Goal: Complete application form: Complete application form

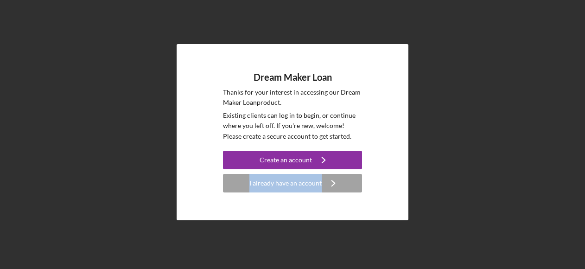
drag, startPoint x: 0, startPoint y: 0, endPoint x: 376, endPoint y: 180, distance: 416.4
click at [376, 180] on div "Dream Maker Loan Thanks for your interest in accessing our Dream Maker Loan pro…" at bounding box center [293, 132] width 576 height 264
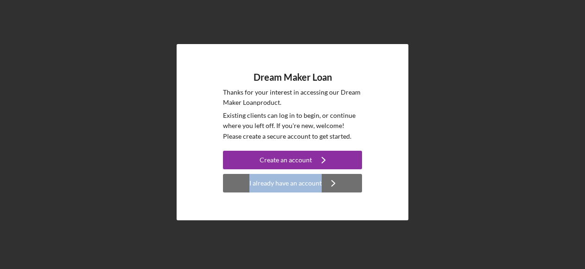
click at [287, 186] on div "I already have an account" at bounding box center [286, 183] width 72 height 19
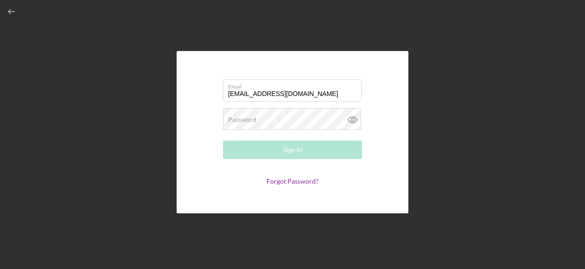
type input "[EMAIL_ADDRESS][DOMAIN_NAME]"
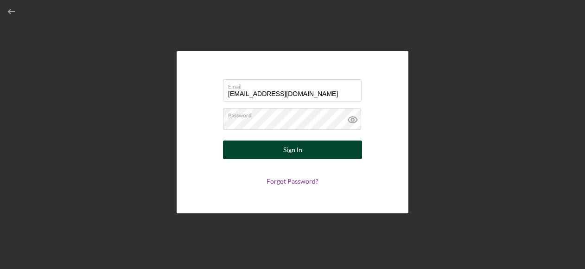
click at [291, 153] on div "Sign In" at bounding box center [292, 150] width 19 height 19
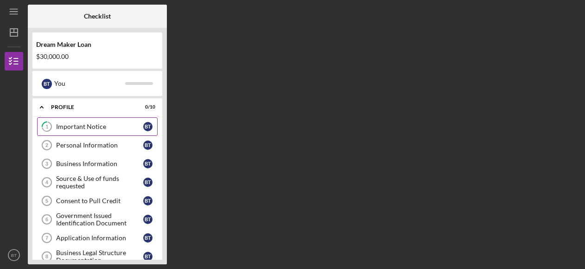
click at [105, 128] on div "Important Notice" at bounding box center [99, 126] width 87 height 7
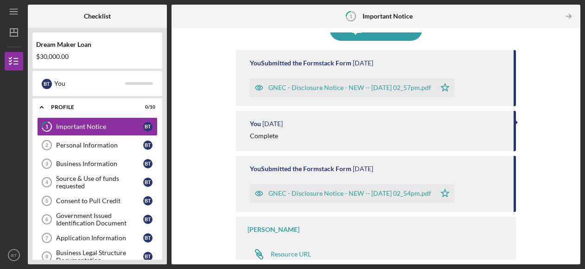
scroll to position [95, 0]
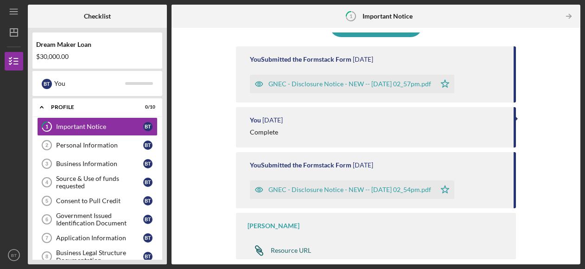
click at [289, 249] on div "Resource URL" at bounding box center [291, 250] width 40 height 7
click at [86, 141] on div "Personal Information" at bounding box center [99, 144] width 87 height 7
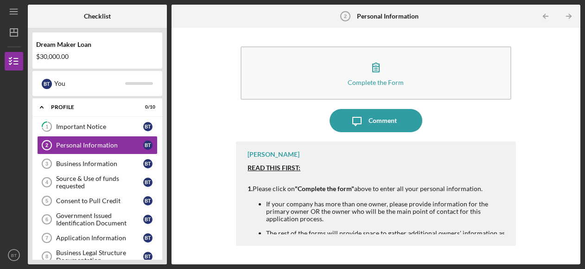
click at [556, 73] on div "Complete the Form Form Icon/Message Comment [PERSON_NAME] READ THIS FIRST: 1. P…" at bounding box center [376, 145] width 400 height 227
click at [543, 115] on div "Complete the Form Form Icon/Message Comment [PERSON_NAME] READ THIS FIRST: 1. P…" at bounding box center [376, 145] width 400 height 227
drag, startPoint x: 567, startPoint y: 108, endPoint x: 567, endPoint y: 114, distance: 6.0
click at [567, 114] on div "Complete the Form Form Icon/Message Comment [PERSON_NAME] READ THIS FIRST: 1. P…" at bounding box center [376, 145] width 400 height 227
drag, startPoint x: 567, startPoint y: 114, endPoint x: 542, endPoint y: 130, distance: 29.8
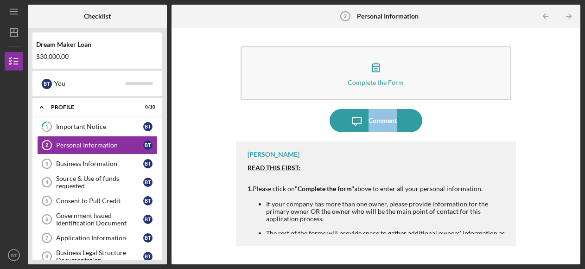
click at [542, 130] on div "Complete the Form Form Icon/Message Comment [PERSON_NAME] READ THIS FIRST: 1. P…" at bounding box center [376, 145] width 400 height 227
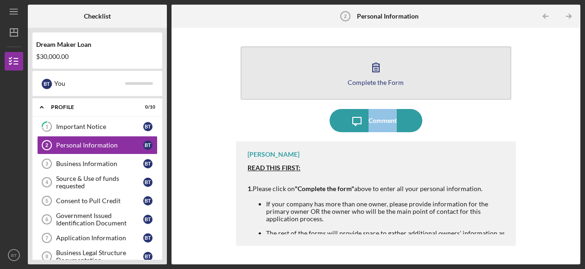
click at [379, 67] on icon "button" at bounding box center [376, 67] width 6 height 9
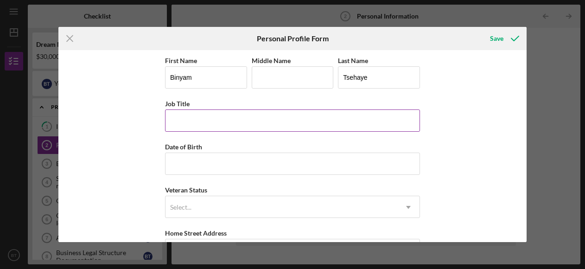
click at [191, 122] on input "Job Title" at bounding box center [292, 120] width 255 height 22
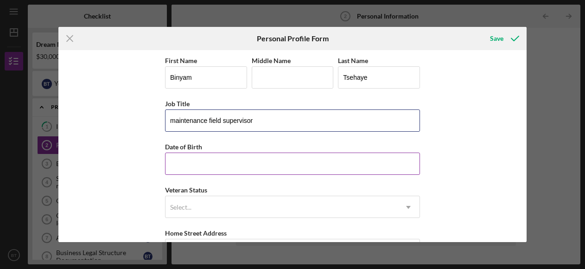
type input "maintenance field supervisor"
click at [177, 162] on input "Date of Birth" at bounding box center [292, 164] width 255 height 22
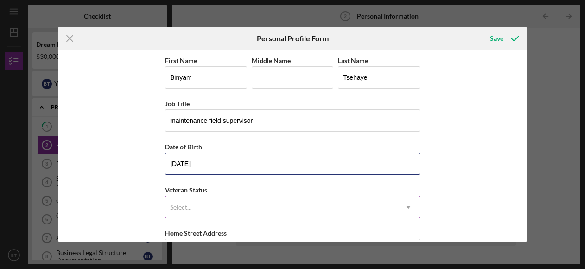
type input "[DATE]"
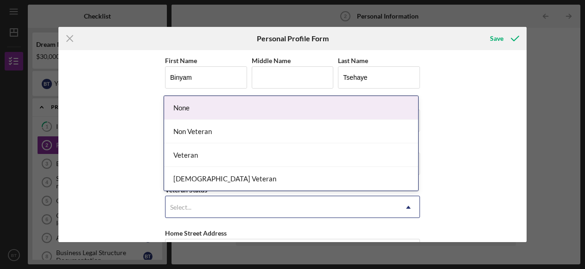
click at [185, 204] on div "Select..." at bounding box center [180, 207] width 21 height 7
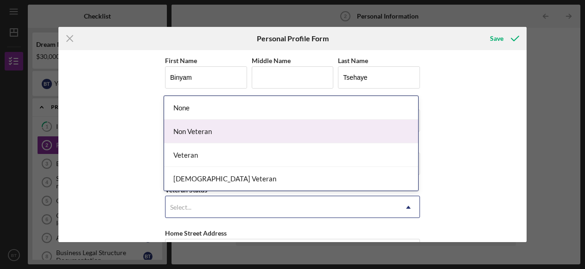
click at [213, 135] on div "Non Veteran" at bounding box center [291, 132] width 254 height 24
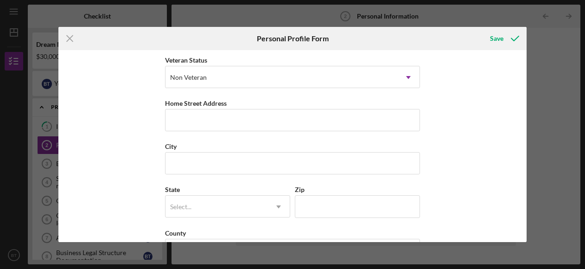
scroll to position [137, 0]
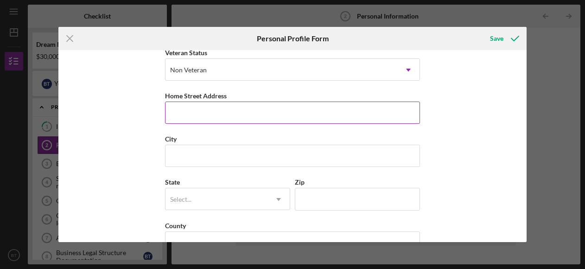
click at [205, 115] on input "Home Street Address" at bounding box center [292, 113] width 255 height 22
type input "[STREET_ADDRESS]"
type input "west orange"
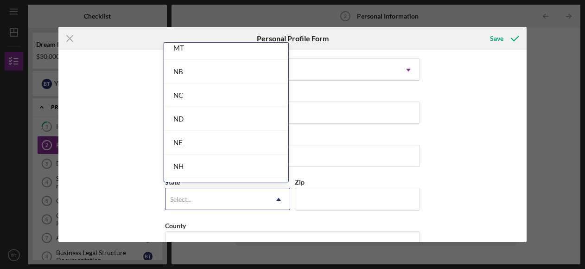
scroll to position [981, 0]
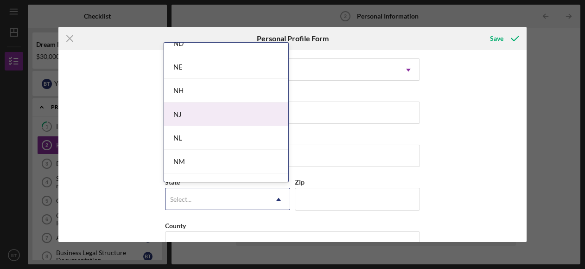
click at [192, 103] on div "NJ" at bounding box center [226, 115] width 124 height 24
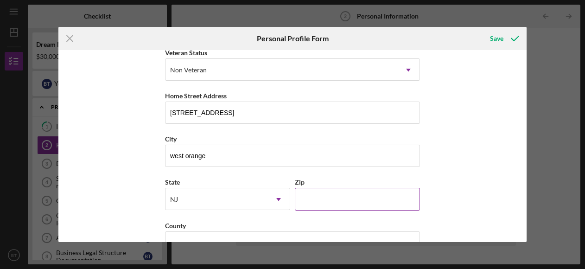
click at [323, 200] on input "Zip" at bounding box center [357, 199] width 125 height 22
type input "07052"
click at [271, 231] on input "County" at bounding box center [292, 242] width 255 height 22
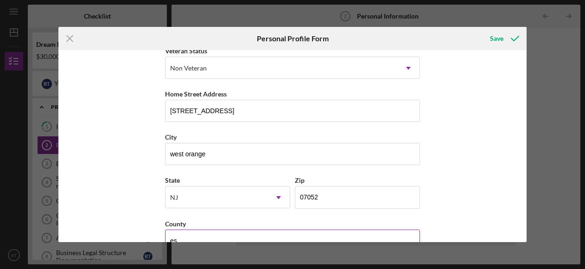
type input "e"
type input "[GEOGRAPHIC_DATA]"
click at [523, 168] on div "First Name Binyam Middle Name Last Name [PERSON_NAME] Job Title maintenance fie…" at bounding box center [292, 146] width 468 height 192
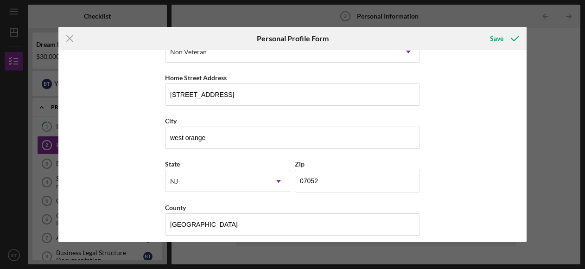
scroll to position [160, 0]
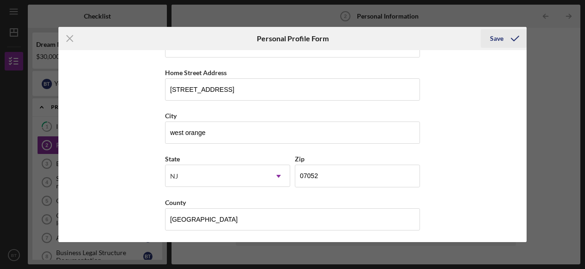
click at [514, 39] on icon "submit" at bounding box center [515, 38] width 23 height 23
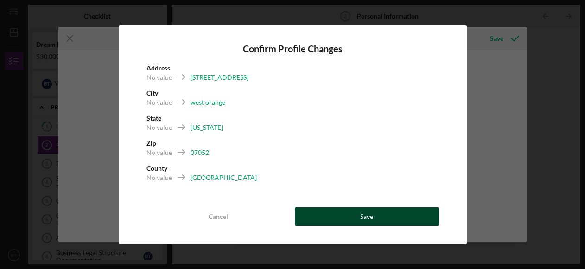
click at [355, 220] on button "Save" at bounding box center [367, 216] width 144 height 19
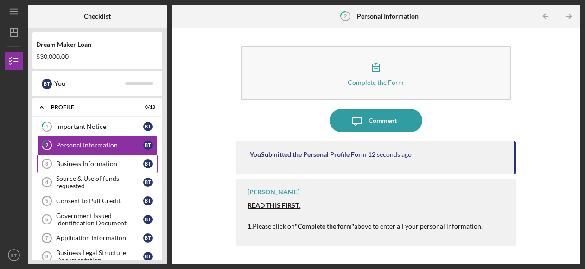
click at [88, 163] on div "Business Information" at bounding box center [99, 163] width 87 height 7
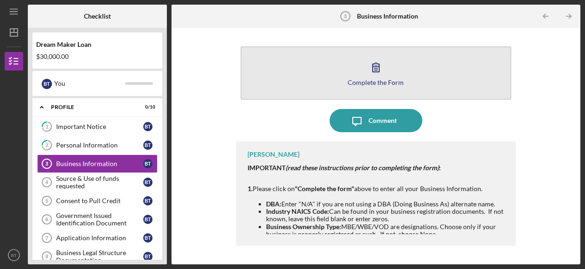
click at [380, 69] on icon "button" at bounding box center [376, 67] width 23 height 23
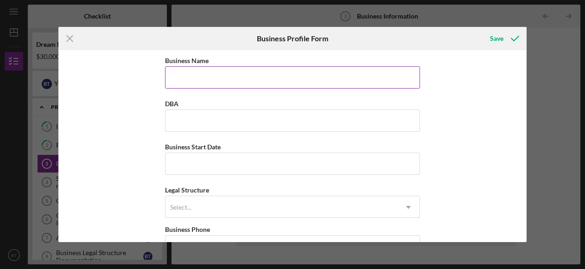
click at [270, 80] on input "Business Name" at bounding box center [292, 77] width 255 height 22
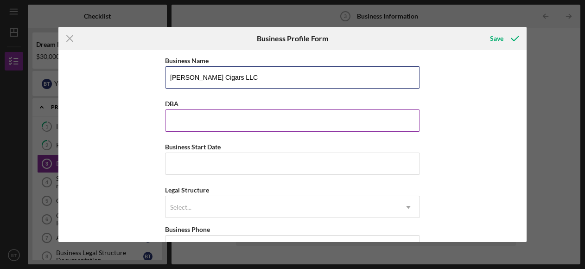
type input "[PERSON_NAME] Cigars LLC"
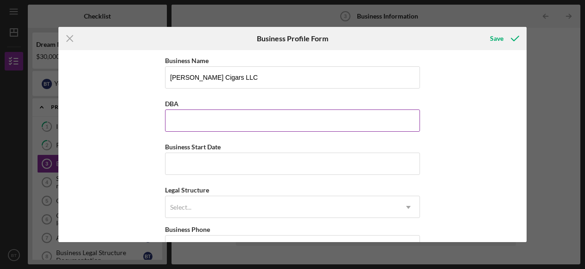
click at [212, 117] on input "DBA" at bounding box center [292, 120] width 255 height 22
click at [18, 218] on div "Icon/Menu Close Business Profile Form Save Business Name [PERSON_NAME] LLC DBA …" at bounding box center [292, 134] width 585 height 269
click at [183, 118] on input "DBA" at bounding box center [292, 120] width 255 height 22
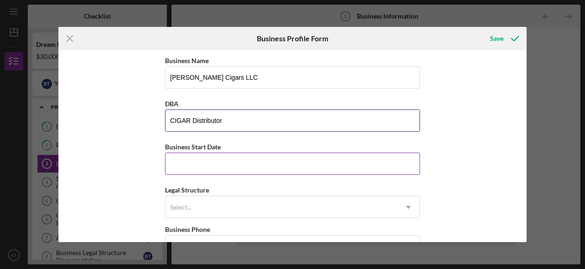
type input "CIGAR Distributor"
click at [199, 158] on input "Business Start Date" at bounding box center [292, 164] width 255 height 22
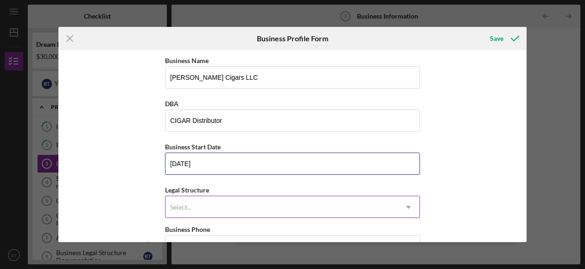
type input "[DATE]"
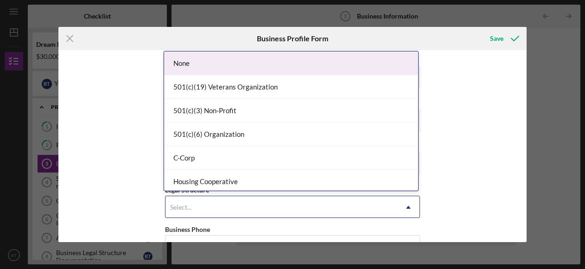
click at [410, 205] on icon "Icon/Dropdown Arrow" at bounding box center [409, 207] width 22 height 22
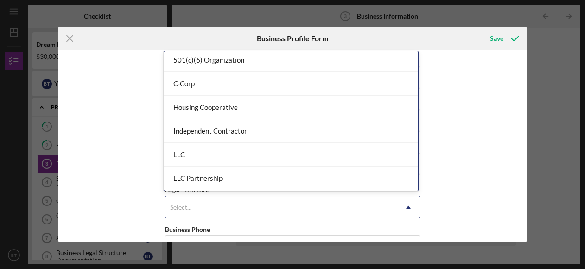
scroll to position [75, 0]
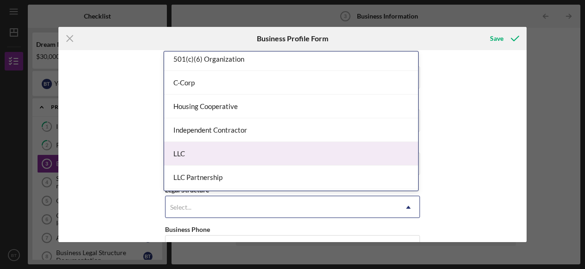
click at [184, 149] on div "LLC" at bounding box center [291, 154] width 254 height 24
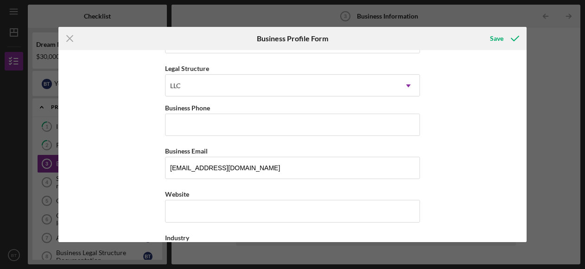
scroll to position [123, 0]
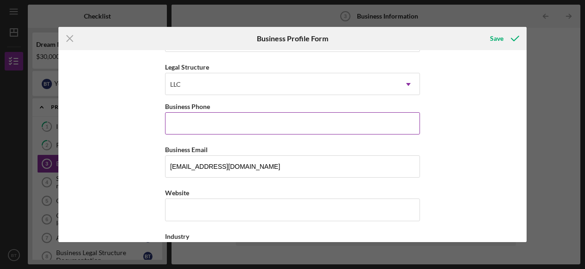
click at [174, 131] on input "Business Phone" at bounding box center [292, 123] width 255 height 22
type input "[PHONE_NUMBER]"
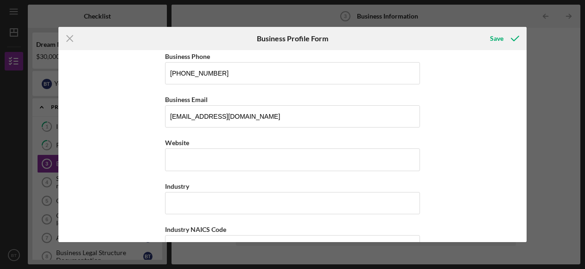
scroll to position [178, 0]
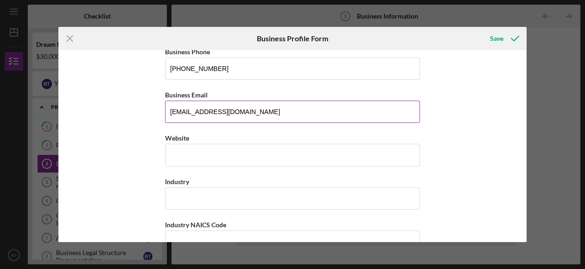
click at [241, 115] on input "[EMAIL_ADDRESS][DOMAIN_NAME]" at bounding box center [292, 112] width 255 height 22
type input "b"
type input "e"
type input "[EMAIL_ADDRESS][DOMAIN_NAME]"
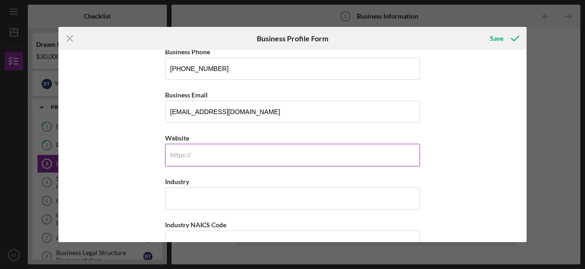
click at [192, 149] on input "Website" at bounding box center [292, 155] width 255 height 22
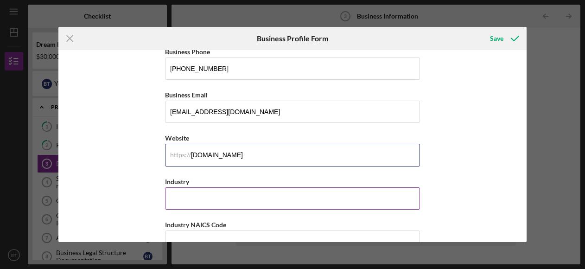
type input "[DOMAIN_NAME]"
click at [203, 202] on input "Industry" at bounding box center [292, 198] width 255 height 22
type input "Tobacco"
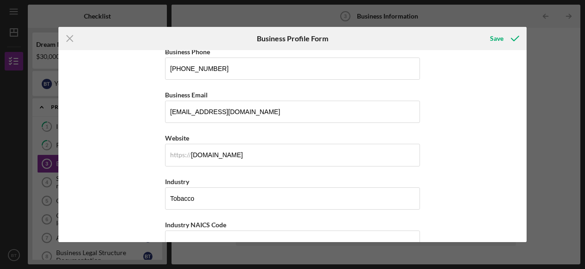
drag, startPoint x: 523, startPoint y: 99, endPoint x: 524, endPoint y: 106, distance: 7.0
click at [524, 106] on div "Business Name [PERSON_NAME] LLC DBA CIGAR Distributor Business Start Date [DATE…" at bounding box center [292, 146] width 468 height 192
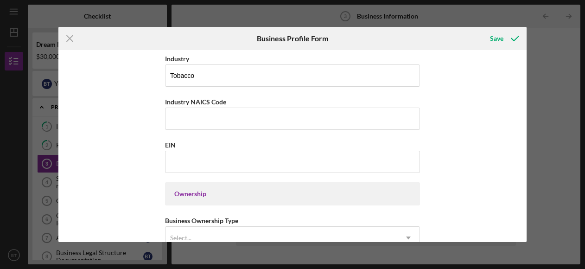
scroll to position [302, 0]
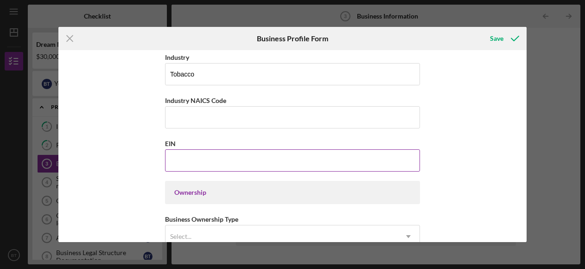
click at [210, 160] on input "EIN" at bounding box center [292, 160] width 255 height 22
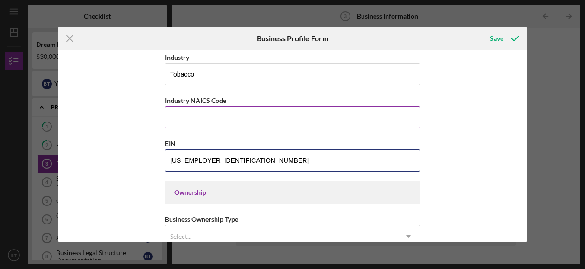
type input "[US_EMPLOYER_IDENTIFICATION_NUMBER]"
click at [186, 115] on input "Industry NAICS Code" at bounding box center [292, 117] width 255 height 22
type input "312120"
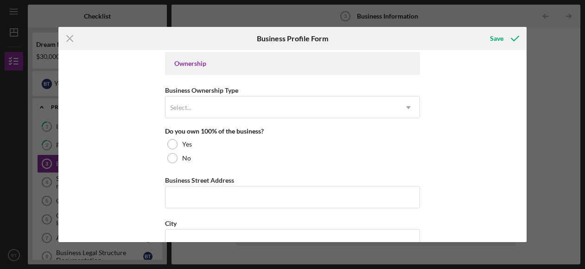
scroll to position [439, 0]
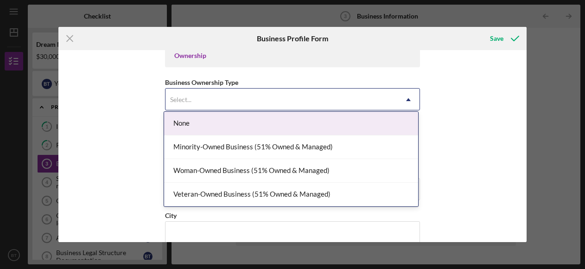
click at [409, 98] on icon "Icon/Dropdown Arrow" at bounding box center [409, 100] width 22 height 22
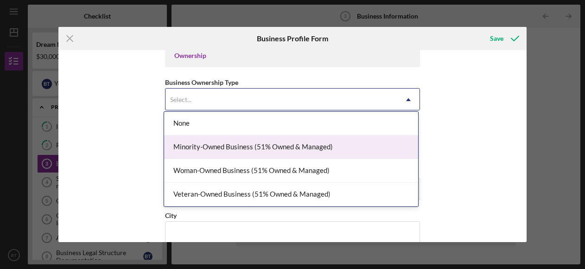
click at [313, 144] on div "Minority-Owned Business (51% Owned & Managed)" at bounding box center [291, 147] width 254 height 24
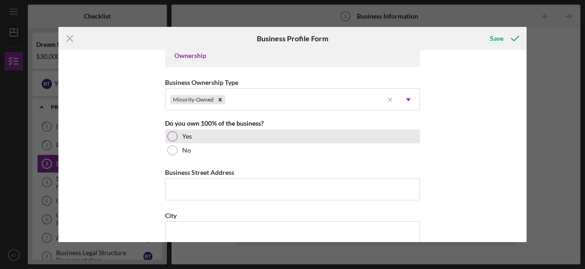
click at [171, 131] on div at bounding box center [172, 136] width 10 height 10
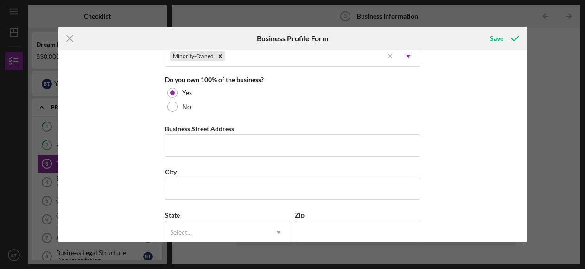
scroll to position [487, 0]
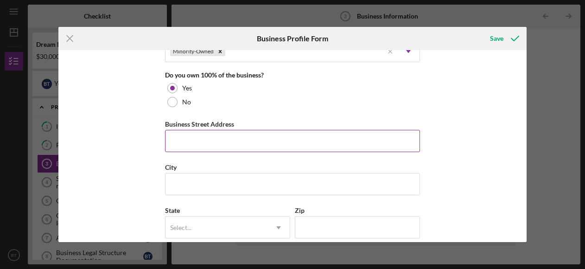
click at [205, 139] on input "Business Street Address" at bounding box center [292, 141] width 255 height 22
type input "[STREET_ADDRESS]"
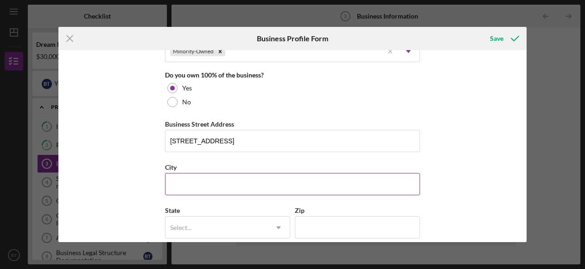
click at [202, 178] on input "City" at bounding box center [292, 184] width 255 height 22
type input "west orange"
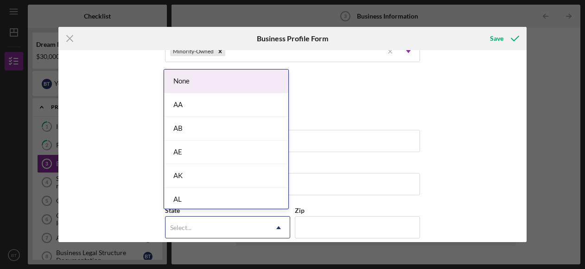
click at [194, 217] on div "Select..." at bounding box center [217, 227] width 102 height 21
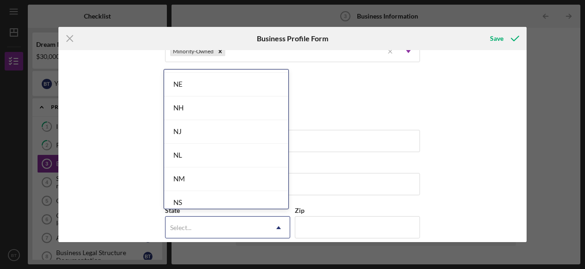
scroll to position [995, 0]
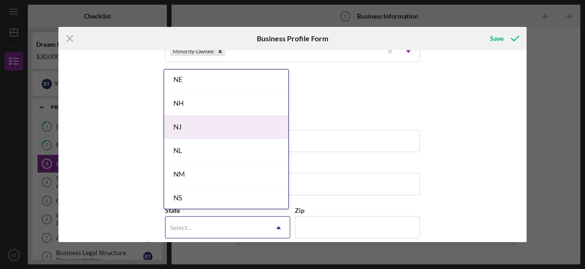
click at [184, 122] on div "NJ" at bounding box center [226, 127] width 124 height 24
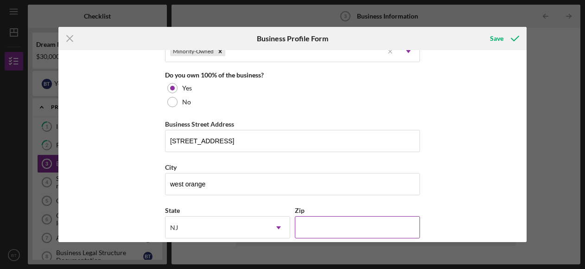
click at [321, 226] on input "Zip" at bounding box center [357, 227] width 125 height 22
type input "07052"
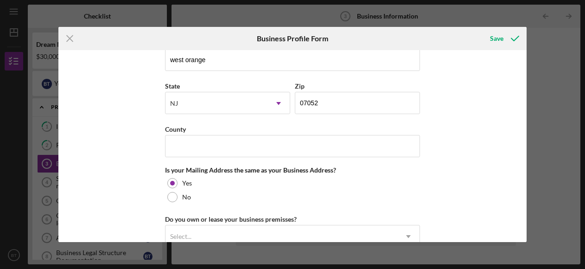
scroll to position [611, 0]
click at [251, 144] on input "County" at bounding box center [292, 146] width 255 height 22
type input "[GEOGRAPHIC_DATA]"
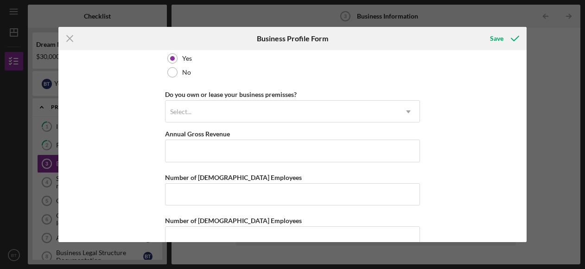
scroll to position [738, 0]
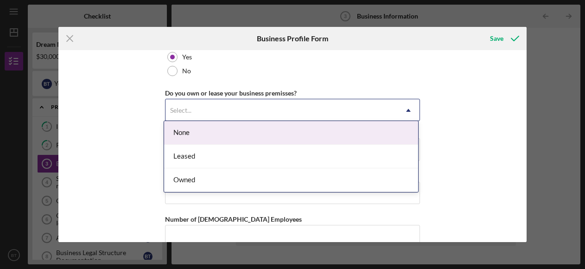
click at [409, 107] on icon "Icon/Dropdown Arrow" at bounding box center [409, 110] width 22 height 22
click at [279, 132] on div "None" at bounding box center [291, 133] width 254 height 24
click at [408, 109] on use at bounding box center [408, 110] width 5 height 3
click at [177, 137] on div "None" at bounding box center [291, 133] width 254 height 24
click at [408, 109] on use at bounding box center [408, 110] width 5 height 3
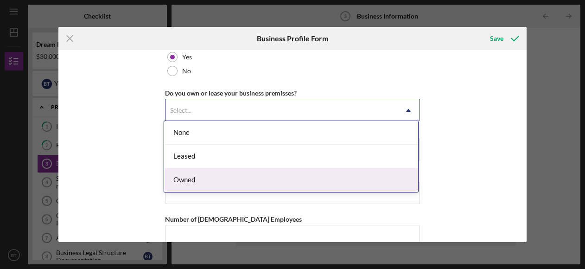
click at [221, 176] on div "Owned" at bounding box center [291, 180] width 254 height 24
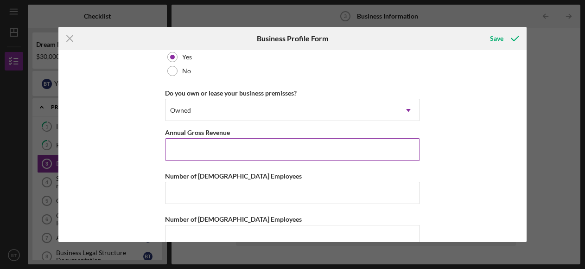
click at [210, 151] on input "Annual Gross Revenue" at bounding box center [292, 149] width 255 height 22
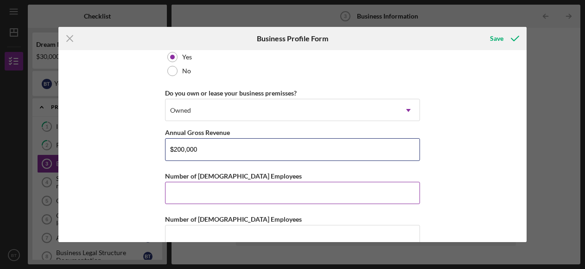
type input "$200,000"
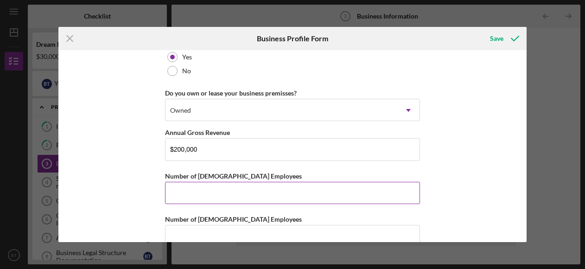
click at [262, 184] on input "Number of [DEMOGRAPHIC_DATA] Employees" at bounding box center [292, 193] width 255 height 22
type input "1"
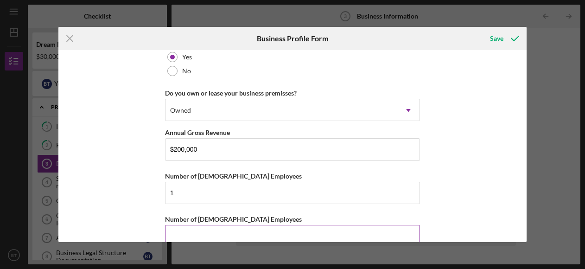
click at [301, 231] on input "Number of [DEMOGRAPHIC_DATA] Employees" at bounding box center [292, 236] width 255 height 22
type input "0"
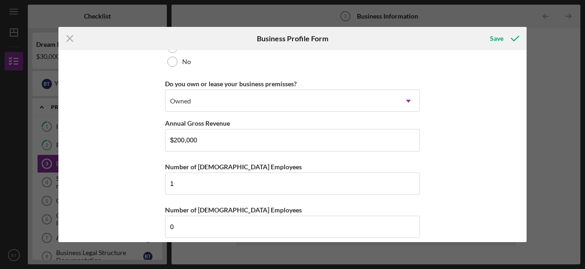
scroll to position [751, 0]
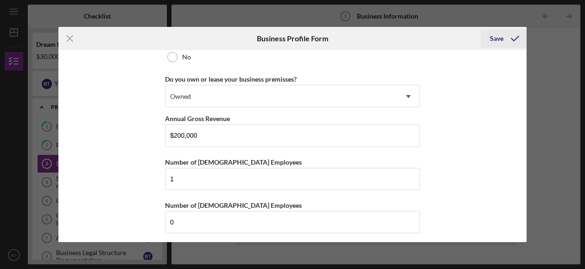
click at [499, 36] on div "Save" at bounding box center [496, 38] width 13 height 19
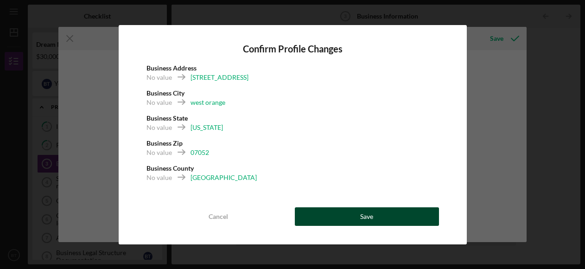
click at [371, 216] on div "Save" at bounding box center [366, 216] width 13 height 19
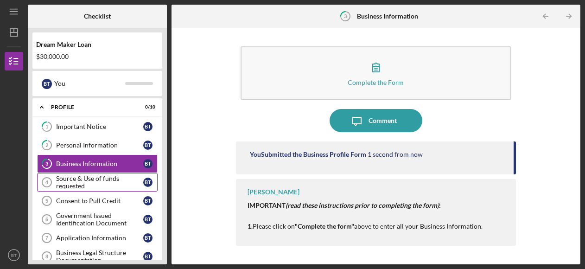
click at [92, 179] on div "Source & Use of funds requested" at bounding box center [99, 182] width 87 height 15
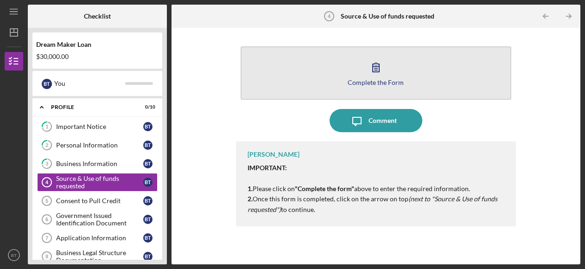
click at [385, 71] on icon "button" at bounding box center [376, 67] width 23 height 23
click at [377, 73] on icon "button" at bounding box center [376, 67] width 23 height 23
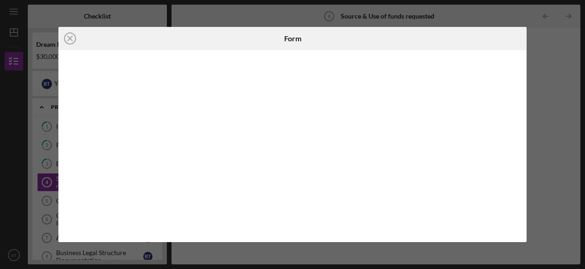
click at [553, 70] on div "Icon/Close Form" at bounding box center [292, 134] width 585 height 269
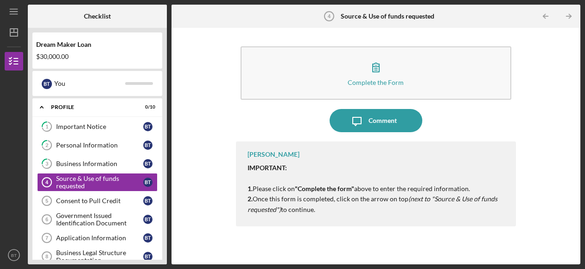
click at [553, 70] on div "Complete the Form Form Icon/Message Comment [PERSON_NAME] IMPORTANT: 1. Please …" at bounding box center [376, 145] width 400 height 227
click at [568, 17] on icon "Icon/Table Pagination Arrow" at bounding box center [569, 16] width 21 height 21
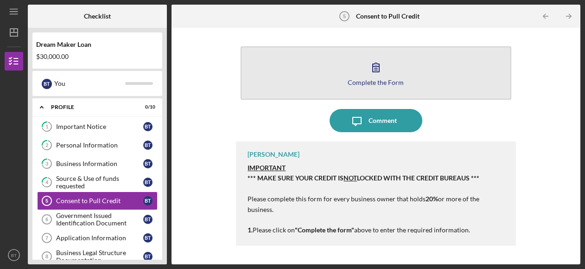
click at [371, 72] on icon "button" at bounding box center [376, 67] width 23 height 23
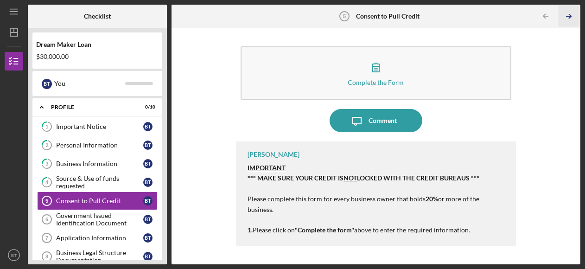
click at [568, 15] on icon "Icon/Table Pagination Arrow" at bounding box center [569, 16] width 21 height 21
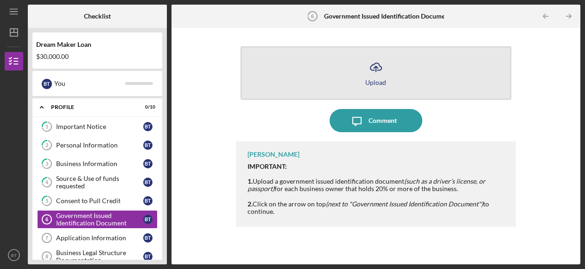
click at [372, 62] on icon "Icon/Upload" at bounding box center [376, 67] width 23 height 23
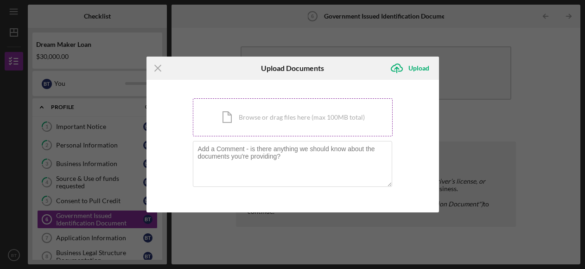
click at [283, 116] on div "Icon/Document Browse or drag files here (max 100MB total) Tap to choose files o…" at bounding box center [293, 117] width 200 height 38
click at [307, 115] on div "Icon/Document Browse or drag files here (max 100MB total) Tap to choose files o…" at bounding box center [293, 117] width 200 height 38
click at [256, 117] on div "Icon/Document Browse or drag files here (max 100MB total) Tap to choose files o…" at bounding box center [293, 117] width 200 height 38
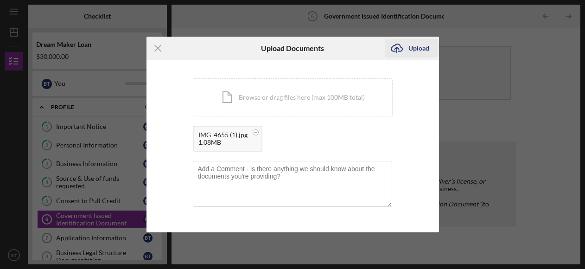
click at [420, 50] on div "Upload" at bounding box center [419, 48] width 21 height 19
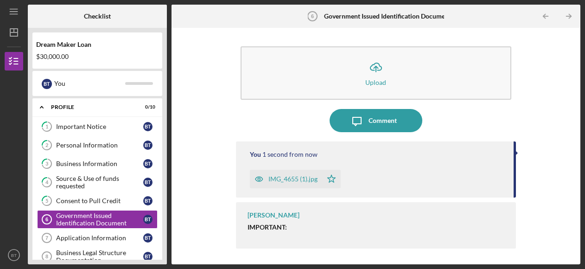
click at [327, 227] on div "IMPORTANT: 1. Upload a government issued identification document (such as a dri…" at bounding box center [377, 250] width 259 height 52
click at [285, 220] on div "[PERSON_NAME] IMPORTANT: 1. Upload a government issued identification document …" at bounding box center [376, 225] width 280 height 46
click at [569, 17] on icon "Icon/Table Pagination Arrow" at bounding box center [569, 16] width 21 height 21
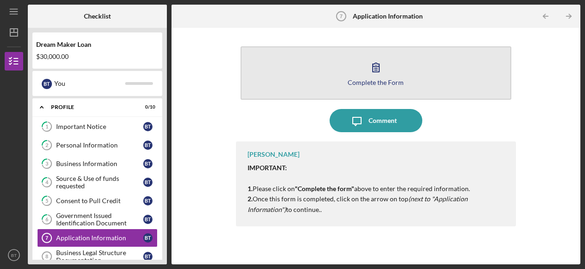
click at [379, 72] on icon "button" at bounding box center [376, 67] width 6 height 9
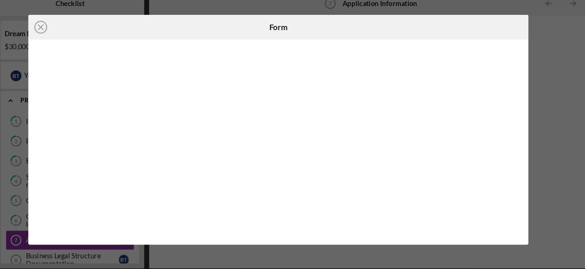
click at [38, 20] on div "Icon/Close Form" at bounding box center [292, 134] width 585 height 269
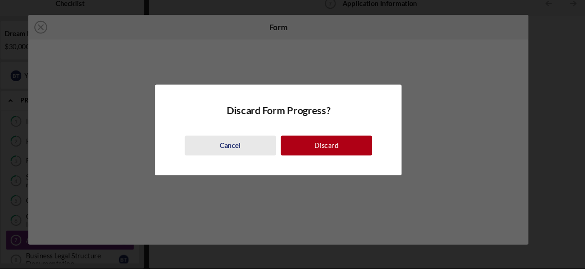
click at [244, 151] on div "Cancel" at bounding box center [247, 149] width 19 height 19
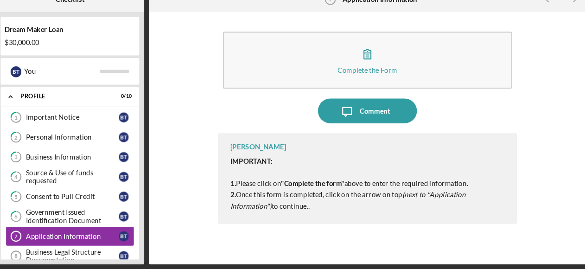
drag, startPoint x: 565, startPoint y: 159, endPoint x: 565, endPoint y: 154, distance: 5.6
click at [565, 154] on div "Complete the Form Form Icon/Message Comment [PERSON_NAME] IMPORTANT: 1. Please …" at bounding box center [376, 145] width 400 height 227
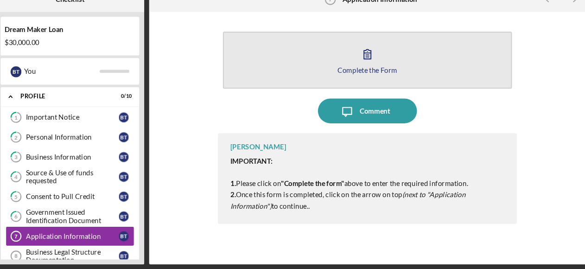
click at [369, 76] on icon "button" at bounding box center [376, 67] width 23 height 23
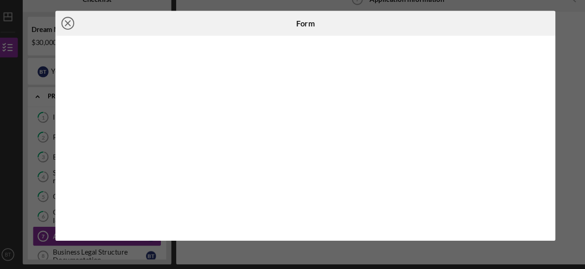
click at [70, 37] on icon "Icon/Close" at bounding box center [69, 38] width 23 height 23
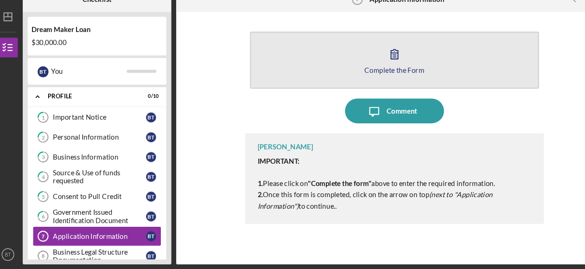
click at [374, 68] on icon "button" at bounding box center [376, 67] width 23 height 23
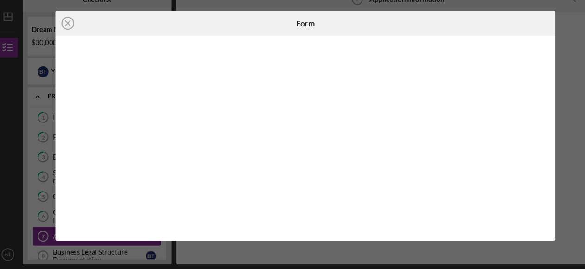
click at [542, 160] on div "Icon/Close Form" at bounding box center [292, 134] width 585 height 269
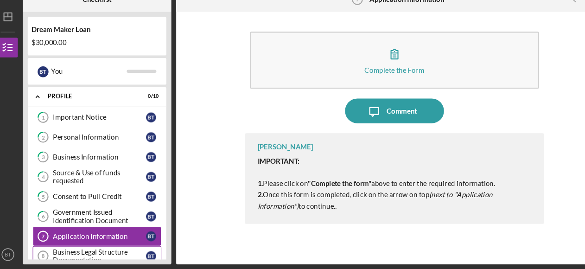
click at [94, 254] on div "Business Legal Structure Documentation" at bounding box center [99, 256] width 87 height 15
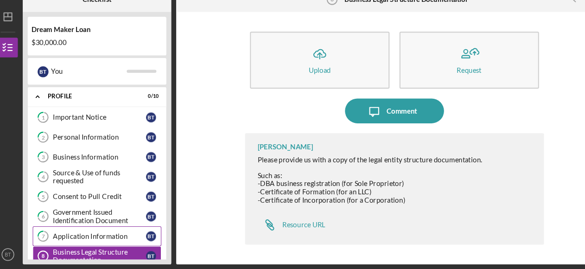
click at [96, 236] on div "Application Information" at bounding box center [99, 237] width 87 height 7
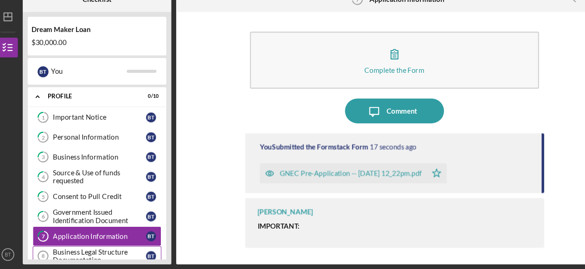
click at [93, 249] on div "Business Legal Structure Documentation" at bounding box center [99, 256] width 87 height 15
